Goal: Book appointment/travel/reservation

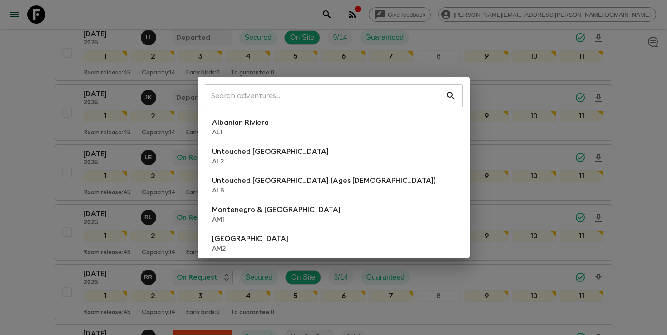
scroll to position [290, 0]
click at [382, 93] on input "text" at bounding box center [325, 95] width 240 height 25
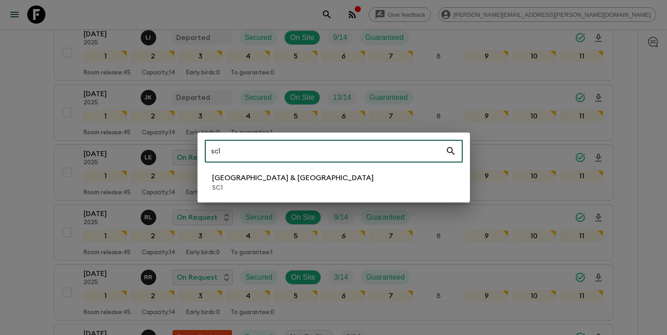
type input "sc1"
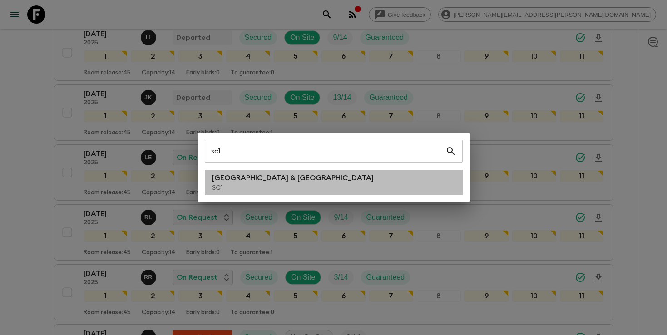
click at [314, 177] on li "[GEOGRAPHIC_DATA] & Croatia SC1" at bounding box center [334, 182] width 258 height 25
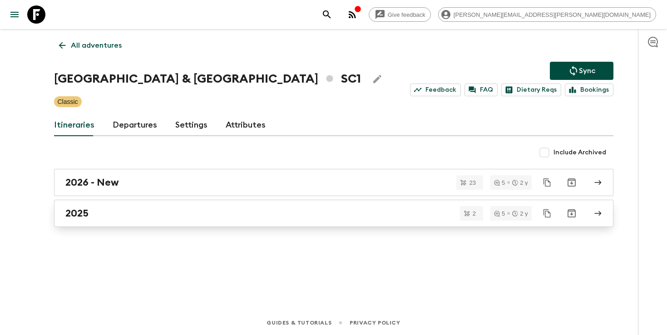
click at [307, 213] on div "2025" at bounding box center [324, 213] width 519 height 12
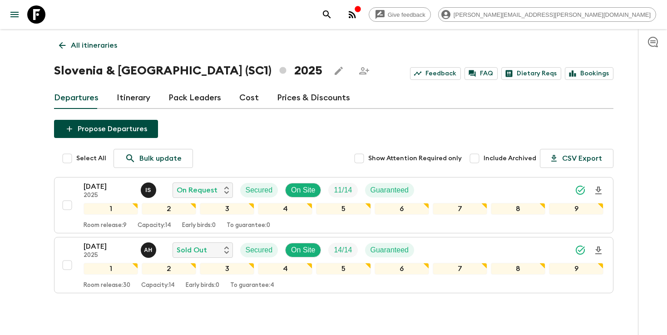
click at [332, 18] on icon "search adventures" at bounding box center [326, 14] width 11 height 11
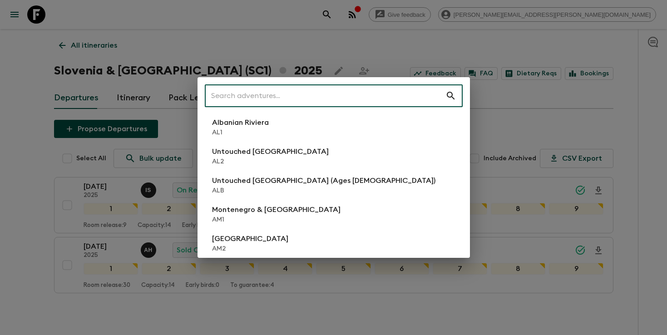
click at [381, 95] on input "text" at bounding box center [325, 95] width 240 height 25
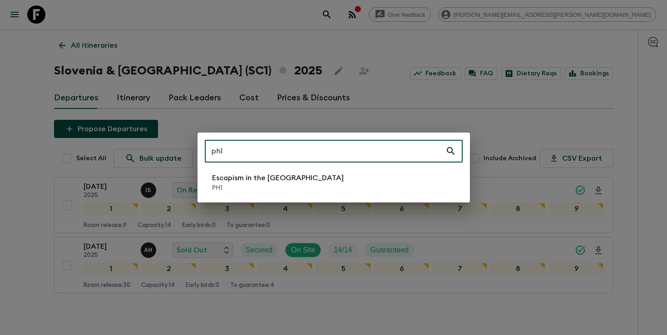
type input "ph1"
click at [320, 182] on li "Escapism in the [GEOGRAPHIC_DATA] PH1" at bounding box center [334, 182] width 258 height 25
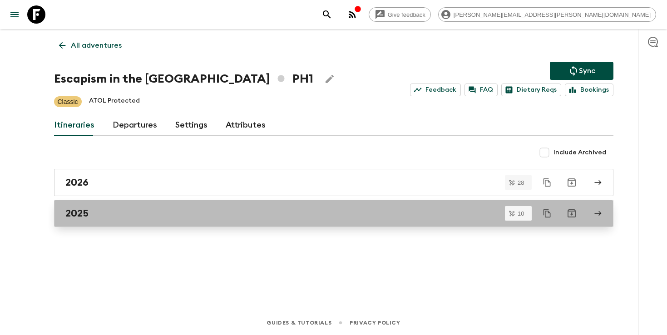
click at [210, 215] on div "2025" at bounding box center [324, 213] width 519 height 12
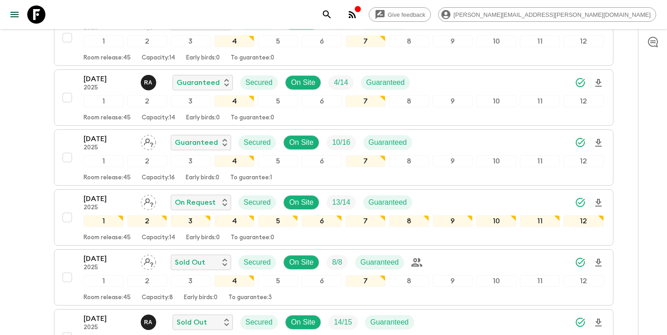
scroll to position [410, 0]
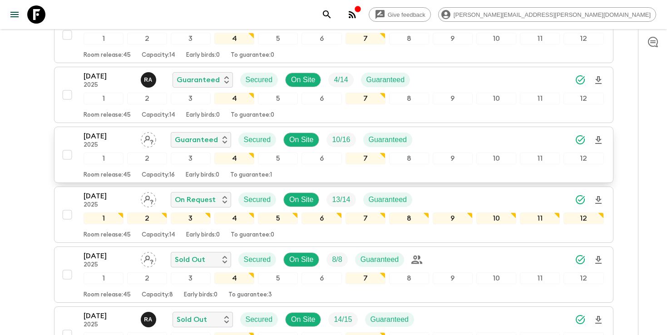
click at [469, 142] on div "[DATE] 2025 Guaranteed Secured On Site 10 / 16 Guaranteed" at bounding box center [343, 140] width 520 height 18
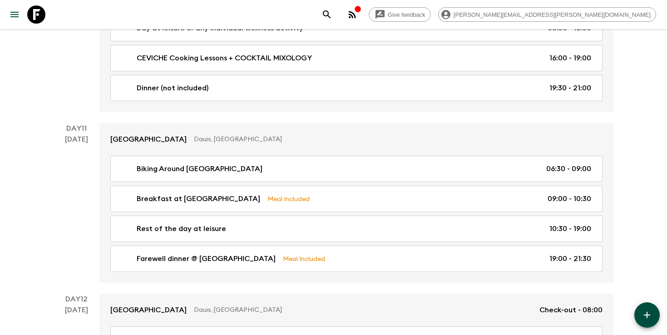
scroll to position [3012, 0]
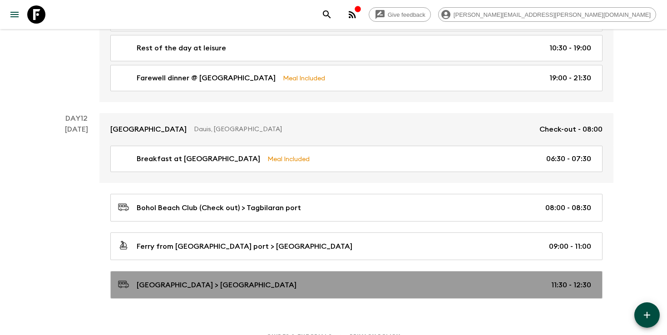
click at [372, 279] on div "[GEOGRAPHIC_DATA] > [GEOGRAPHIC_DATA] 11:30 - 12:30" at bounding box center [354, 285] width 473 height 12
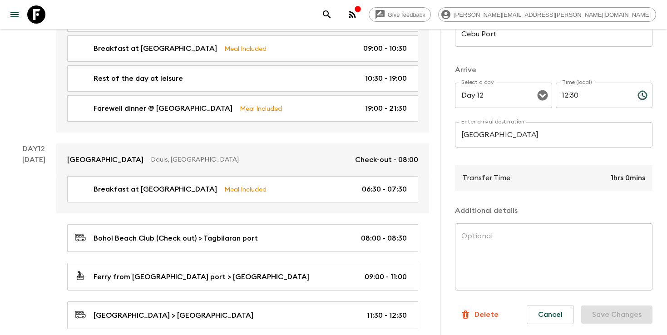
scroll to position [3043, 0]
